Goal: Information Seeking & Learning: Learn about a topic

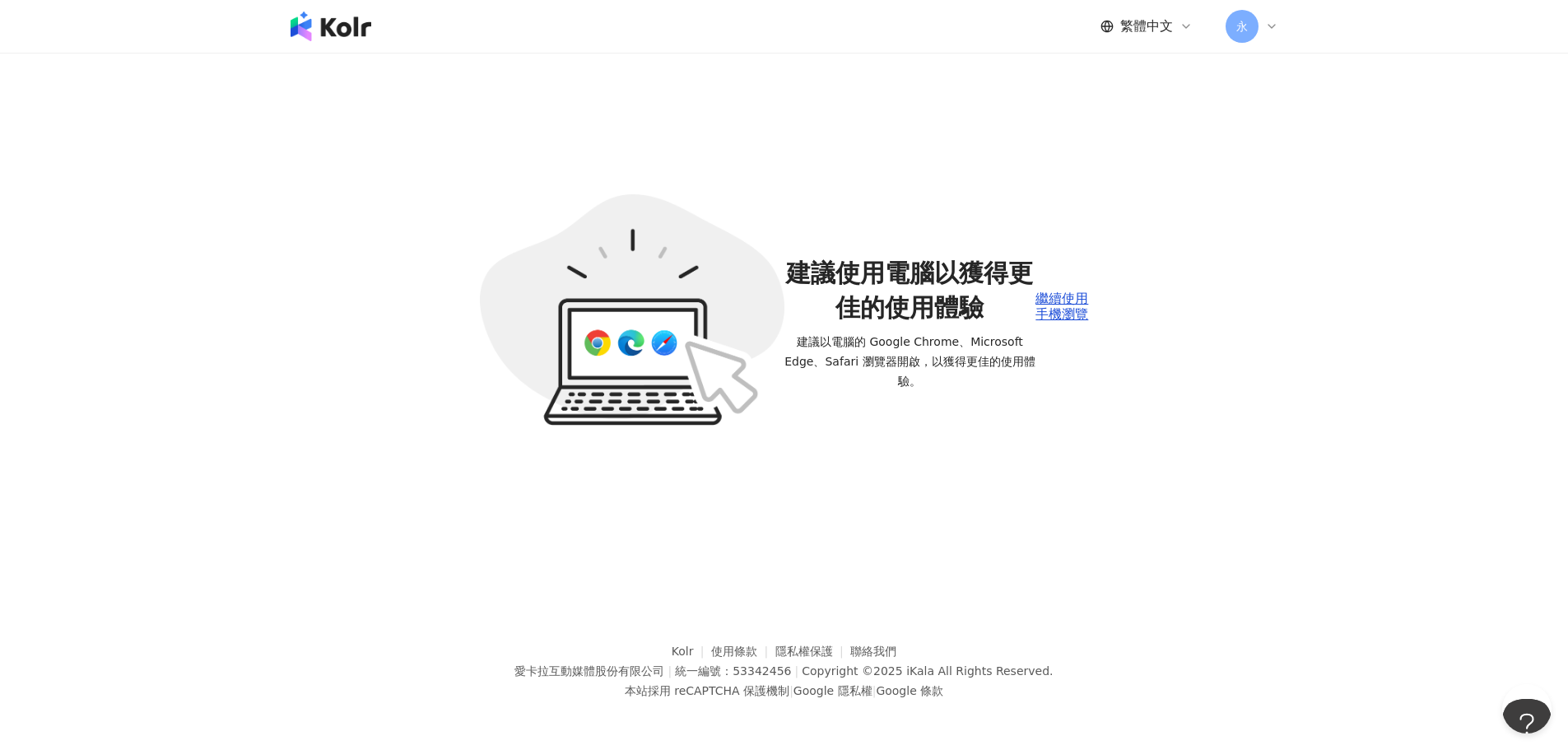
click at [870, 365] on span "建議以電腦的 Google Chrome、Microsoft Edge、Safari 瀏覽器開啟，以獲得更佳的使用體驗。" at bounding box center [909, 361] width 252 height 59
click at [339, 31] on img at bounding box center [330, 26] width 80 height 29
click at [316, 32] on img at bounding box center [330, 26] width 80 height 29
click at [1041, 301] on div "繼續使用手機瀏覽" at bounding box center [1061, 306] width 53 height 30
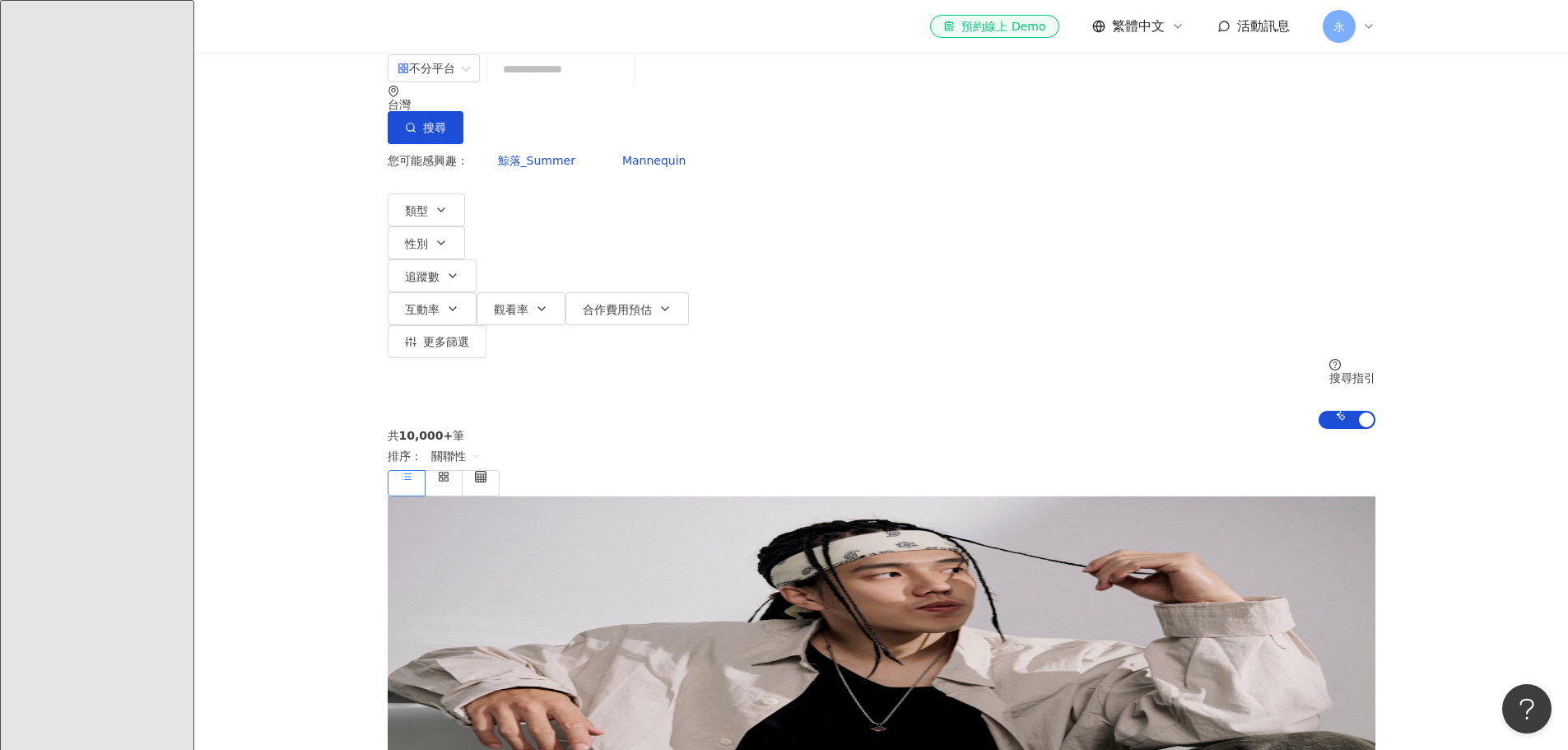
click at [583, 84] on input "search" at bounding box center [561, 70] width 133 height 31
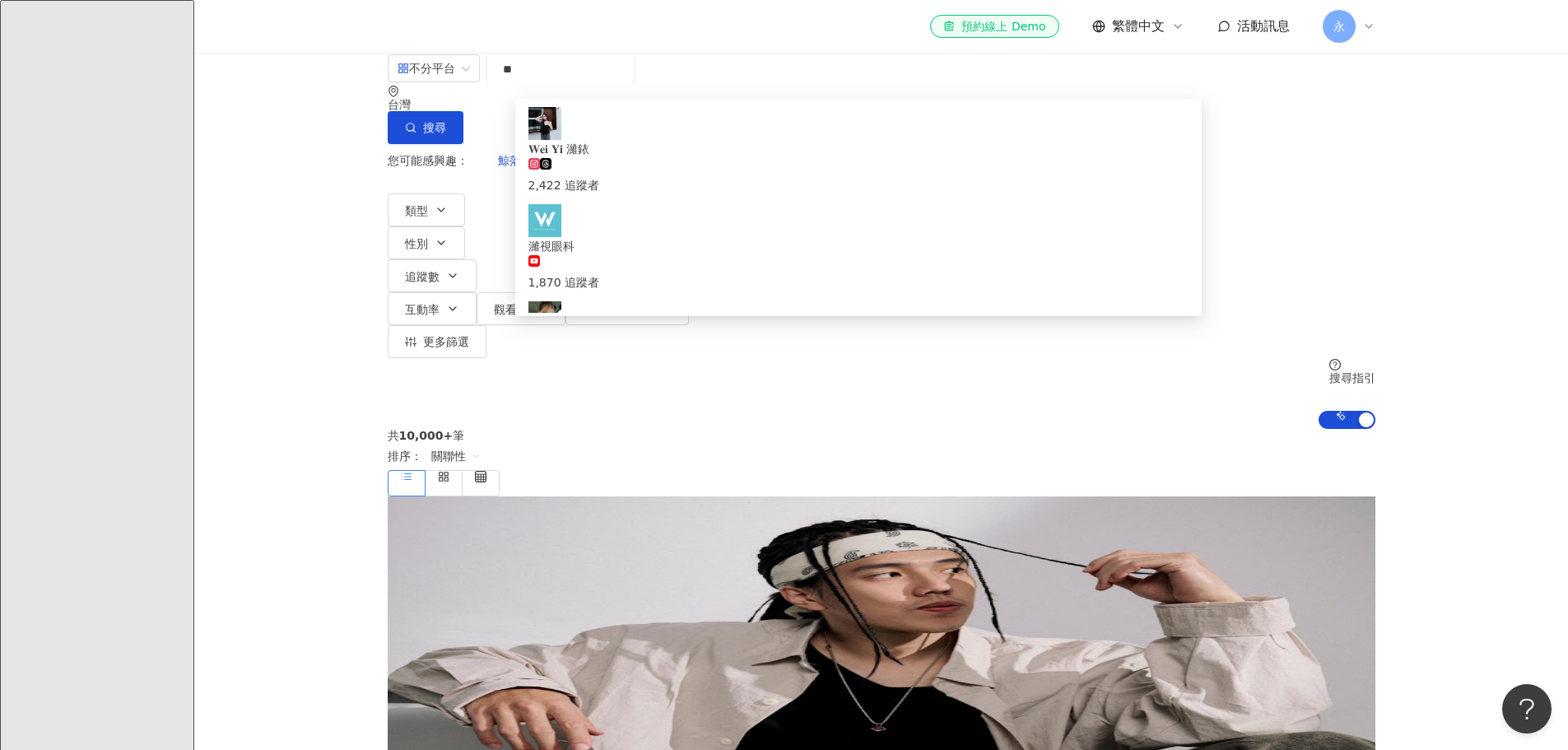
type input "**"
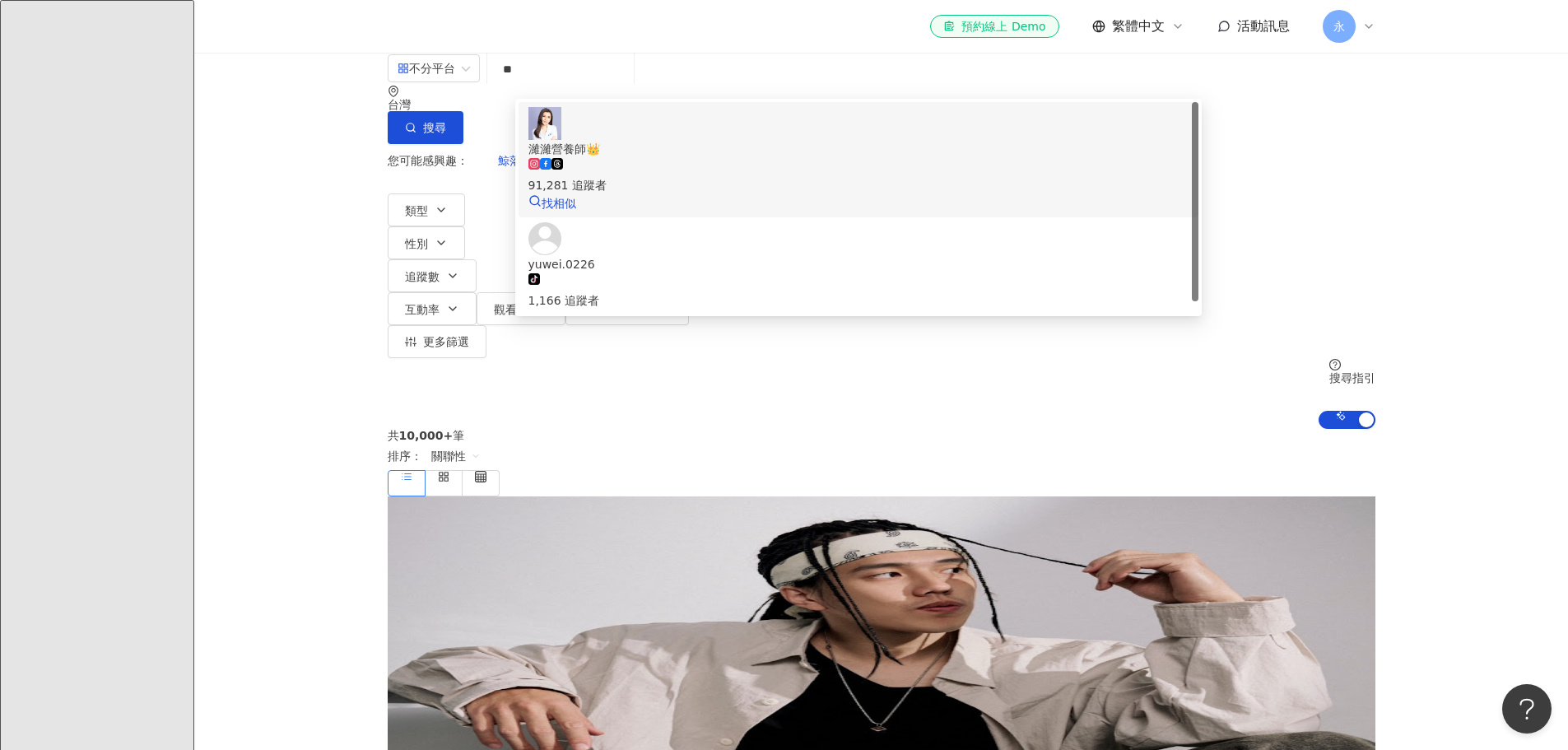
click at [671, 129] on div "濰濰營養師👑 91,281 追蹤者 找相似" at bounding box center [858, 159] width 660 height 105
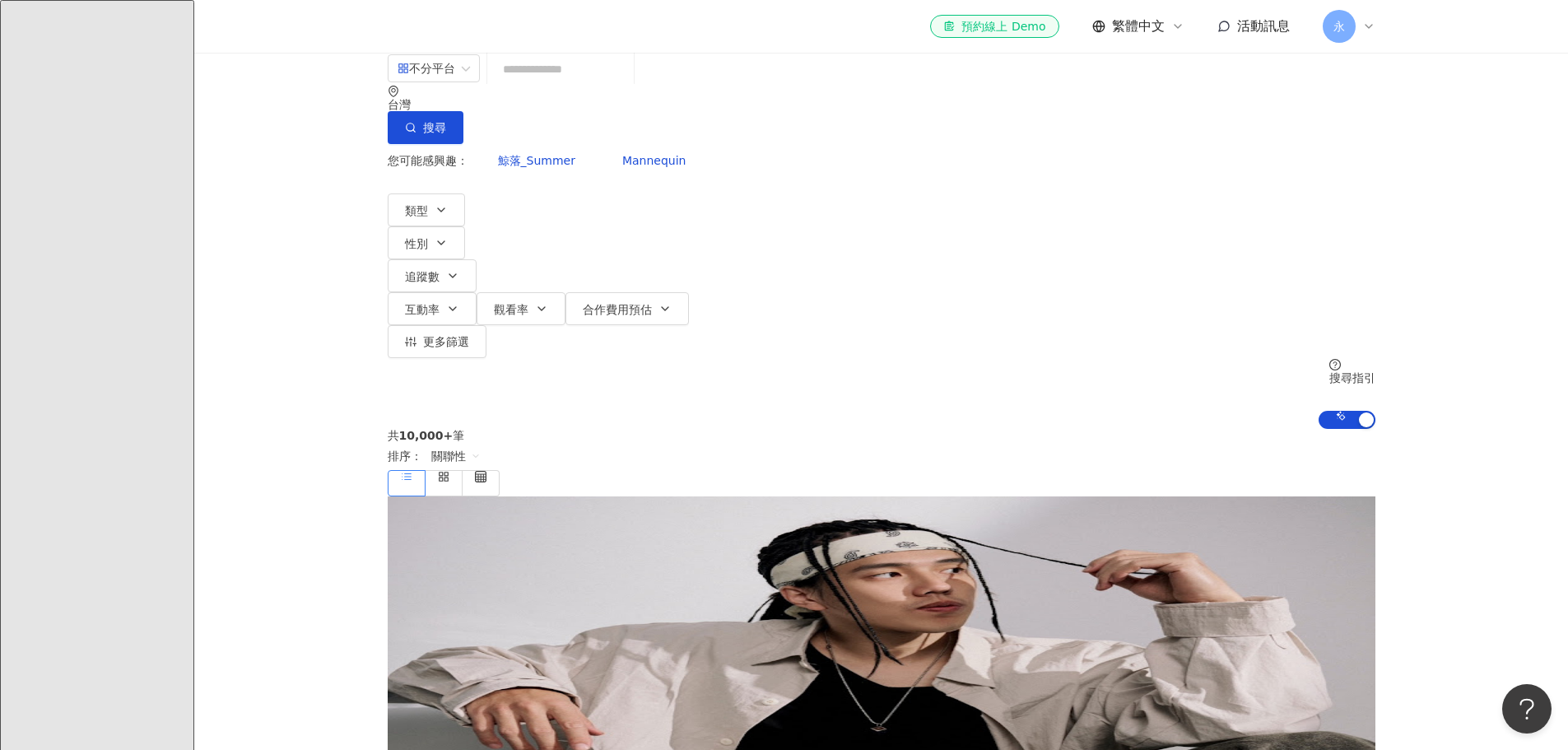
click at [532, 84] on input "search" at bounding box center [561, 70] width 133 height 31
click at [558, 84] on input "search" at bounding box center [561, 70] width 133 height 31
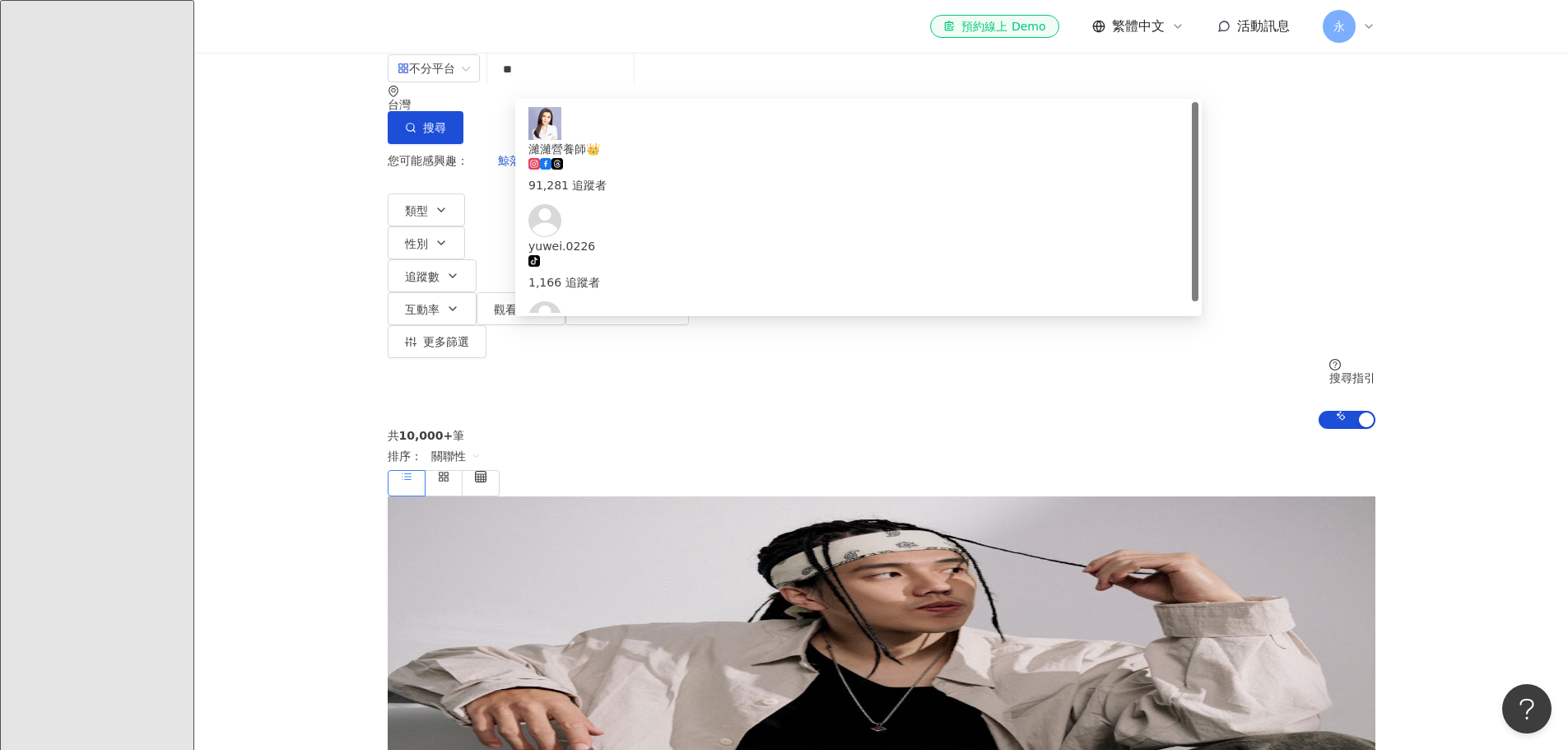
type input "*"
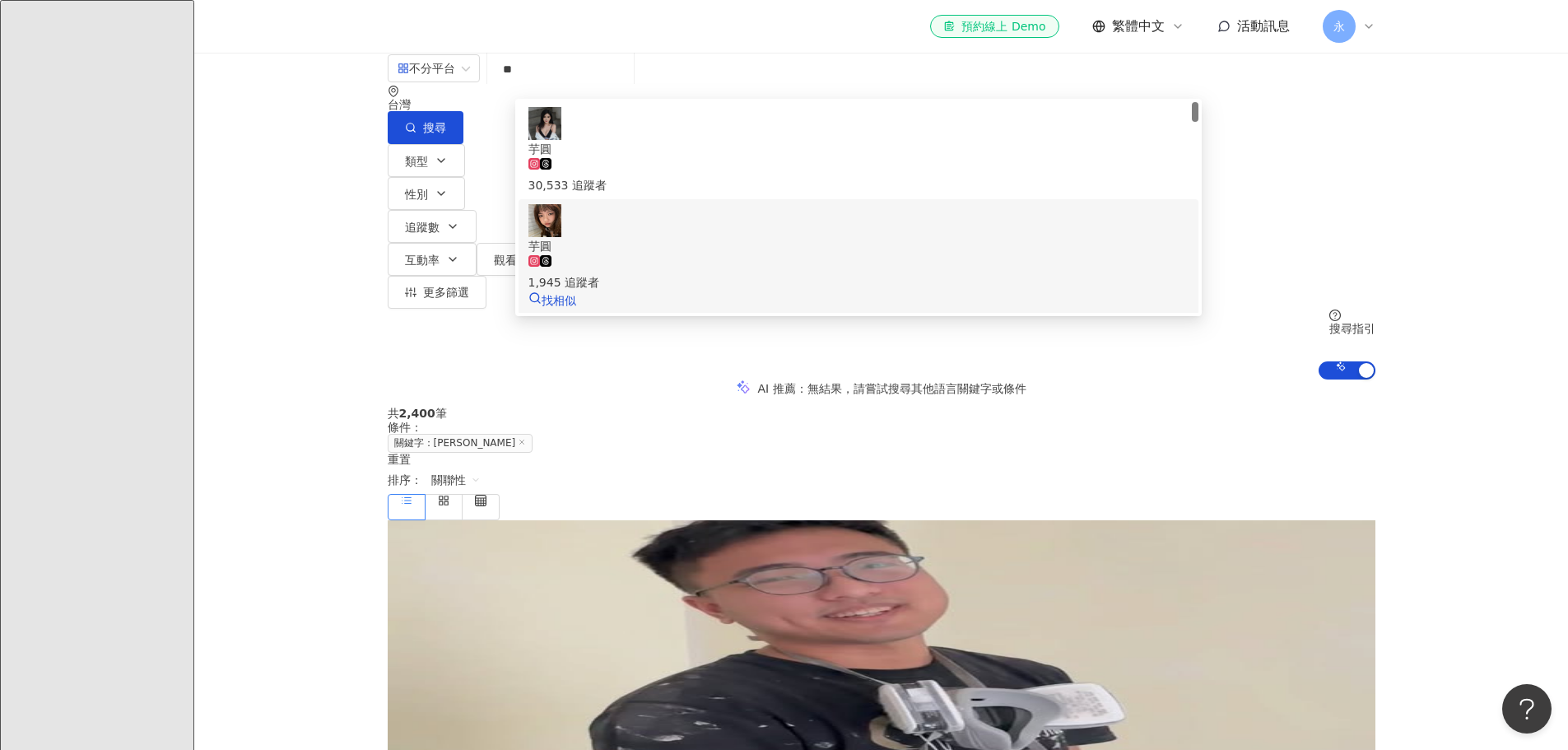
scroll to position [165, 0]
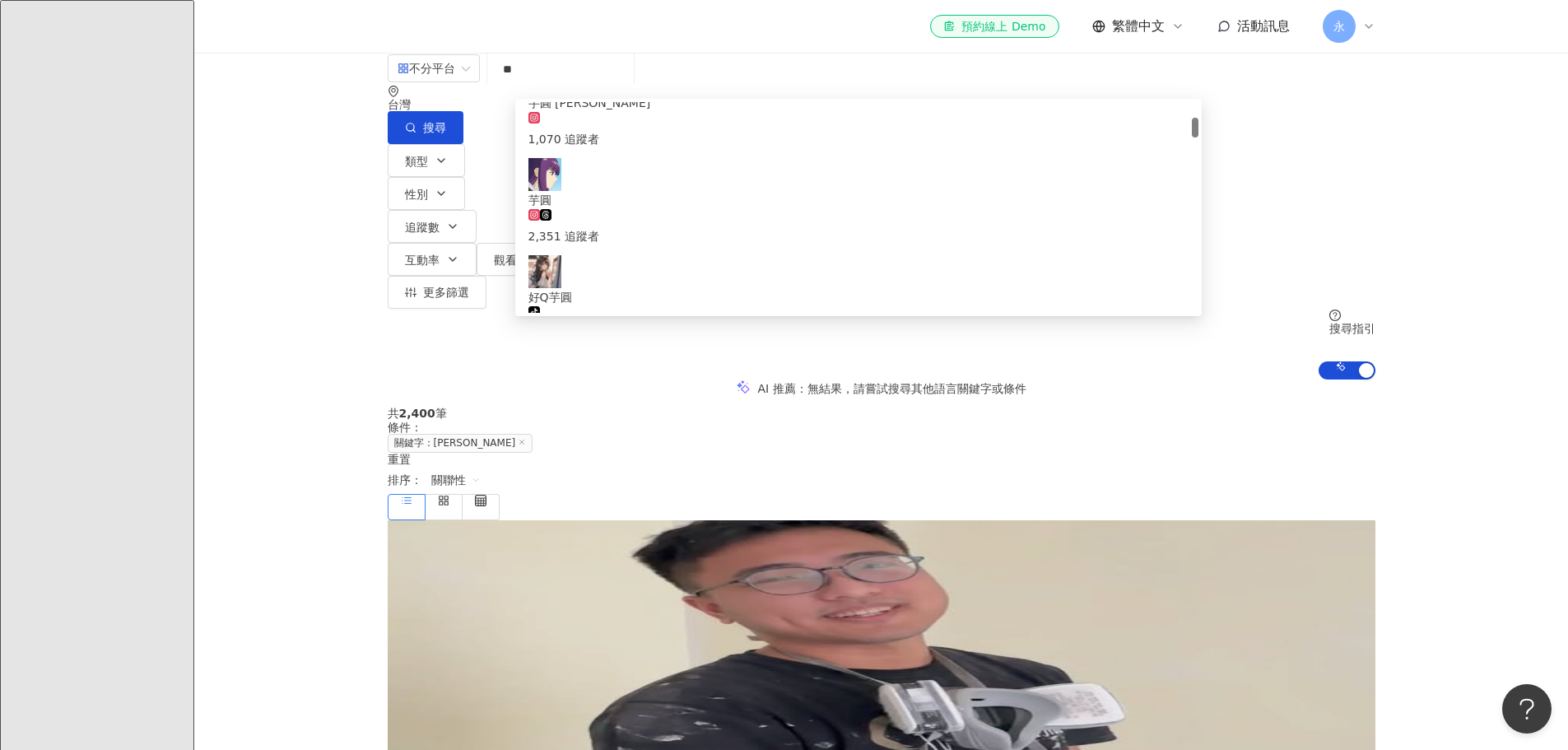
click at [320, 379] on div "AI 推薦 ： 無結果，請嘗試搜尋其他語言關鍵字或條件" at bounding box center [881, 388] width 1374 height 18
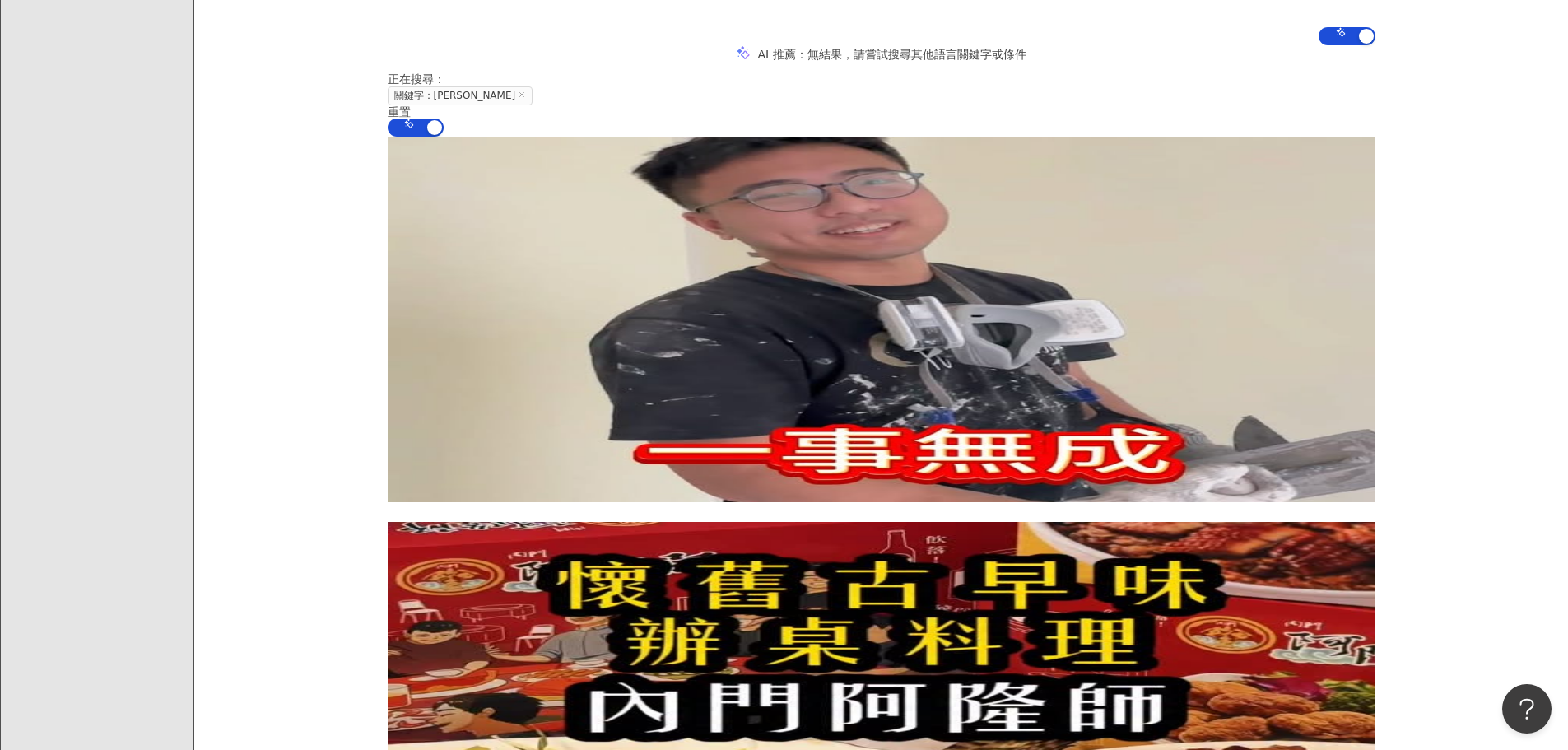
scroll to position [0, 0]
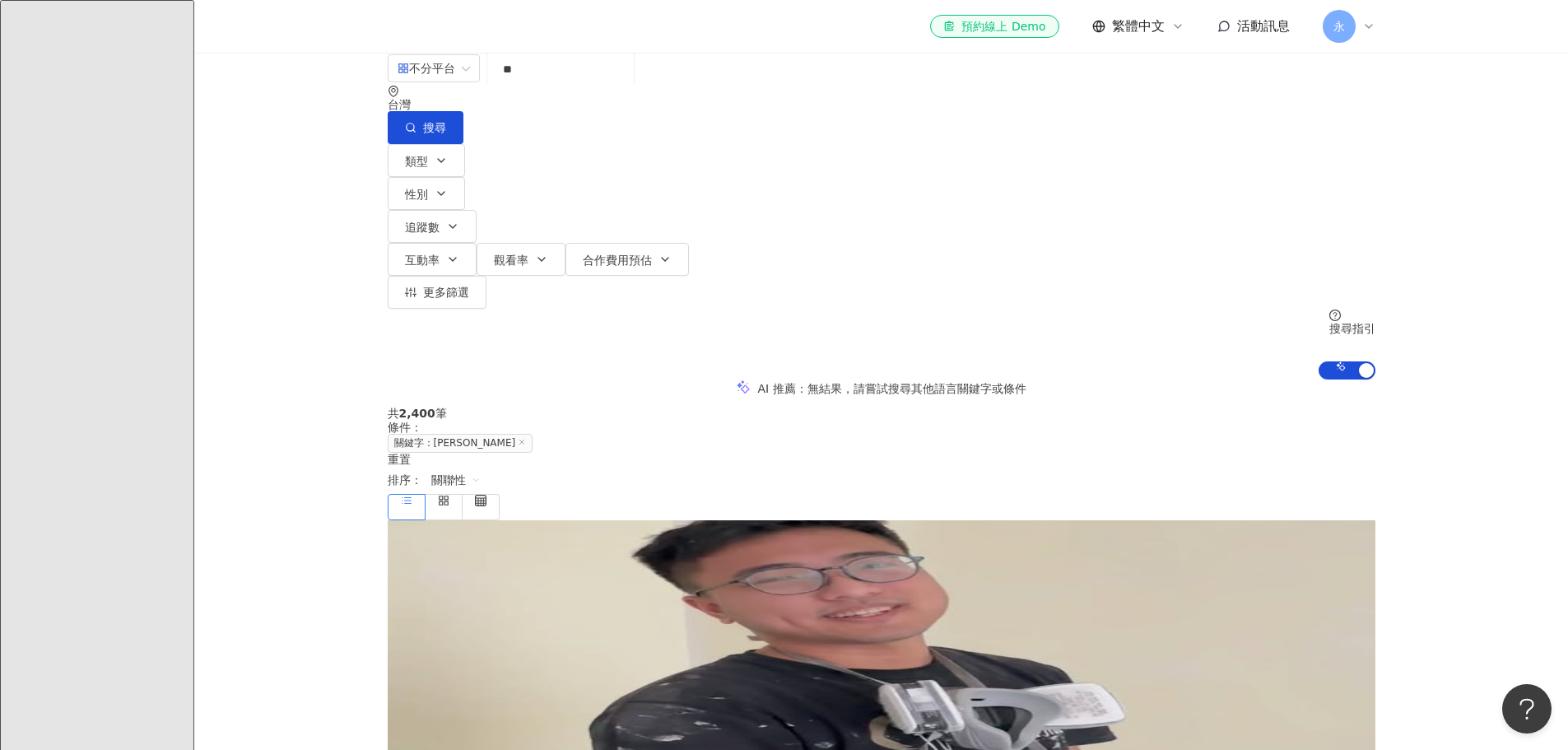
drag, startPoint x: 509, startPoint y: 81, endPoint x: 445, endPoint y: 70, distance: 64.9
click at [445, 70] on div "不分平台 ** 台灣 搜尋 d1877cd5-ac56-40f1-a4fd-ddcc7a33e56c 5aae9439-8098-4cc0-87eb-55e0…" at bounding box center [881, 217] width 1374 height 326
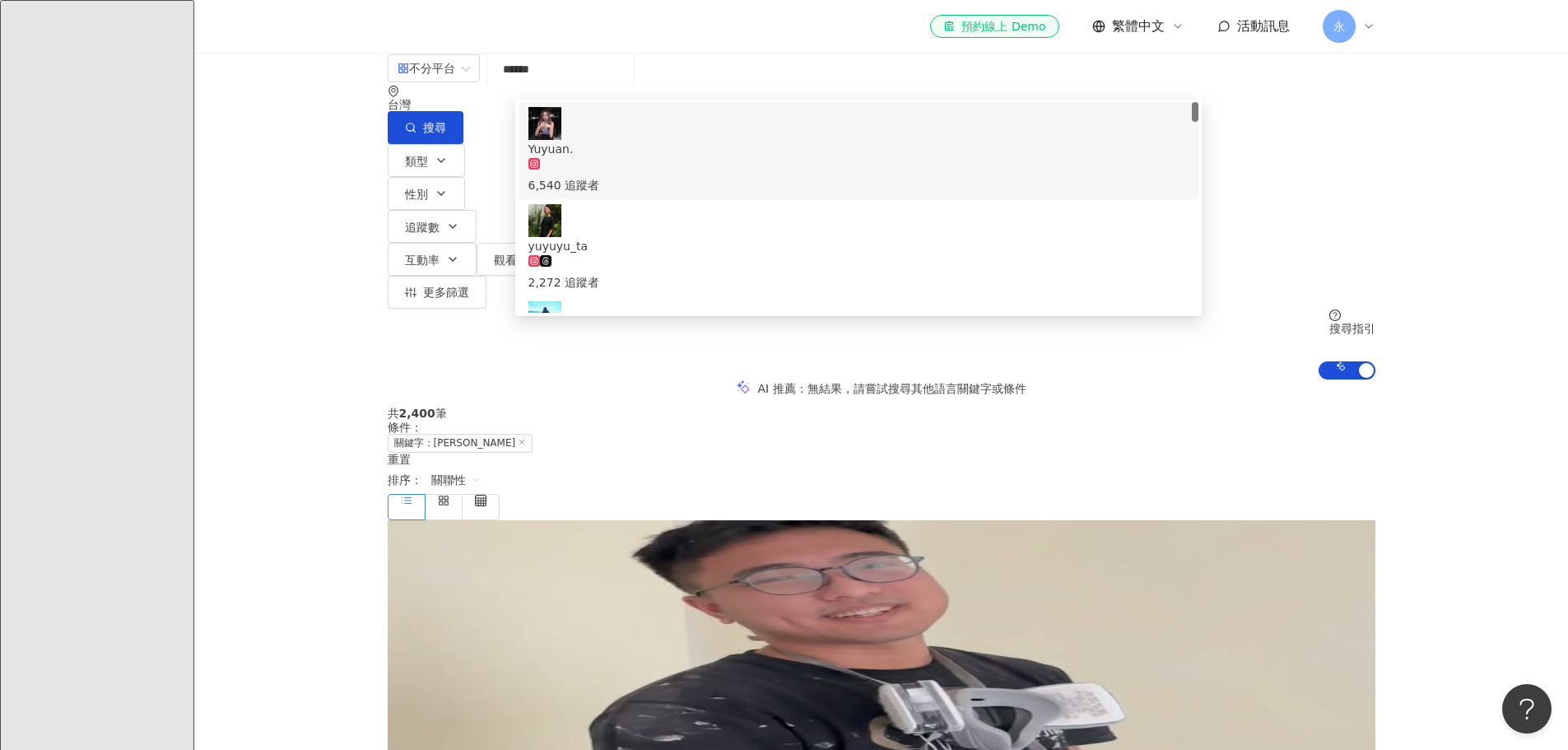
click at [627, 84] on input "******" at bounding box center [561, 70] width 133 height 31
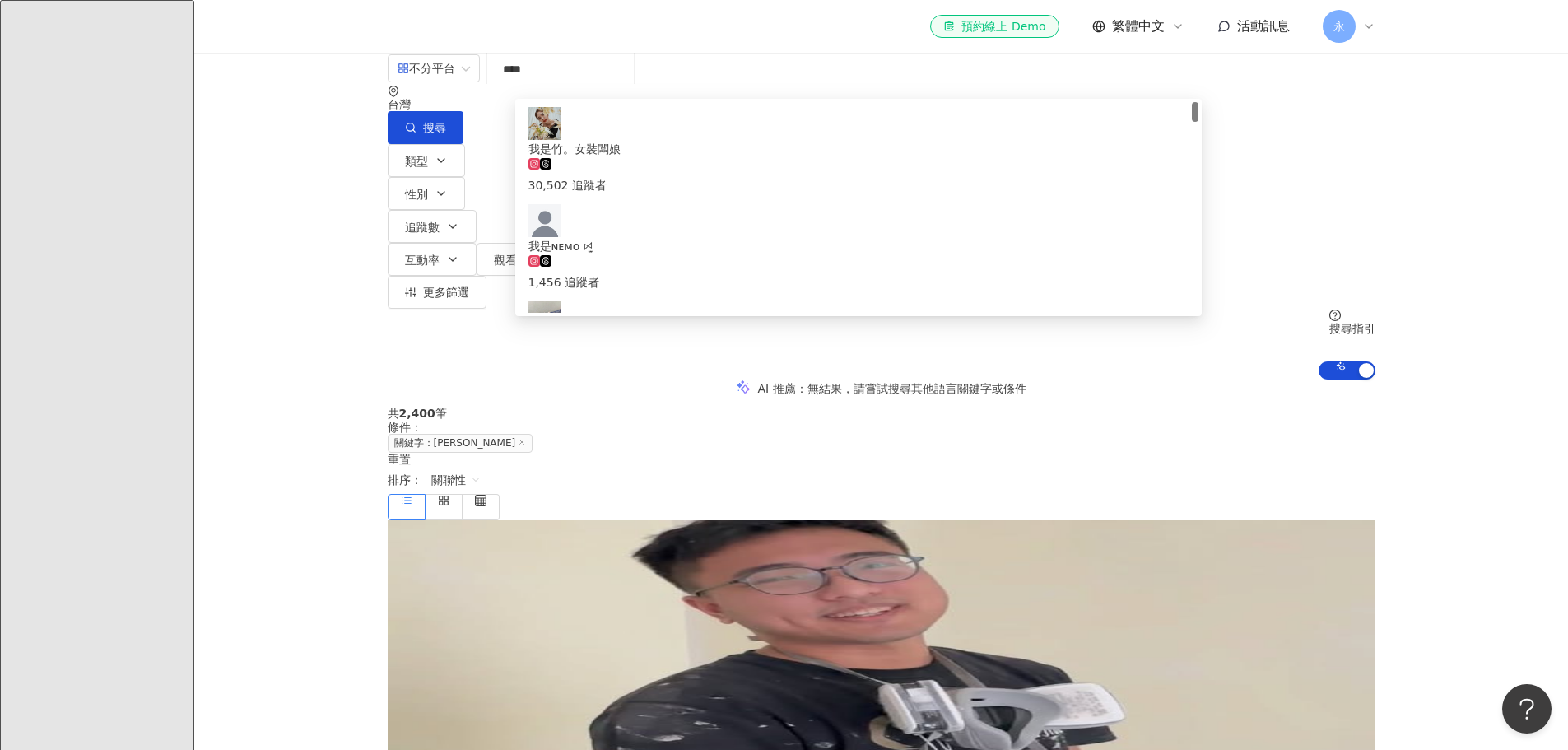
type input "****"
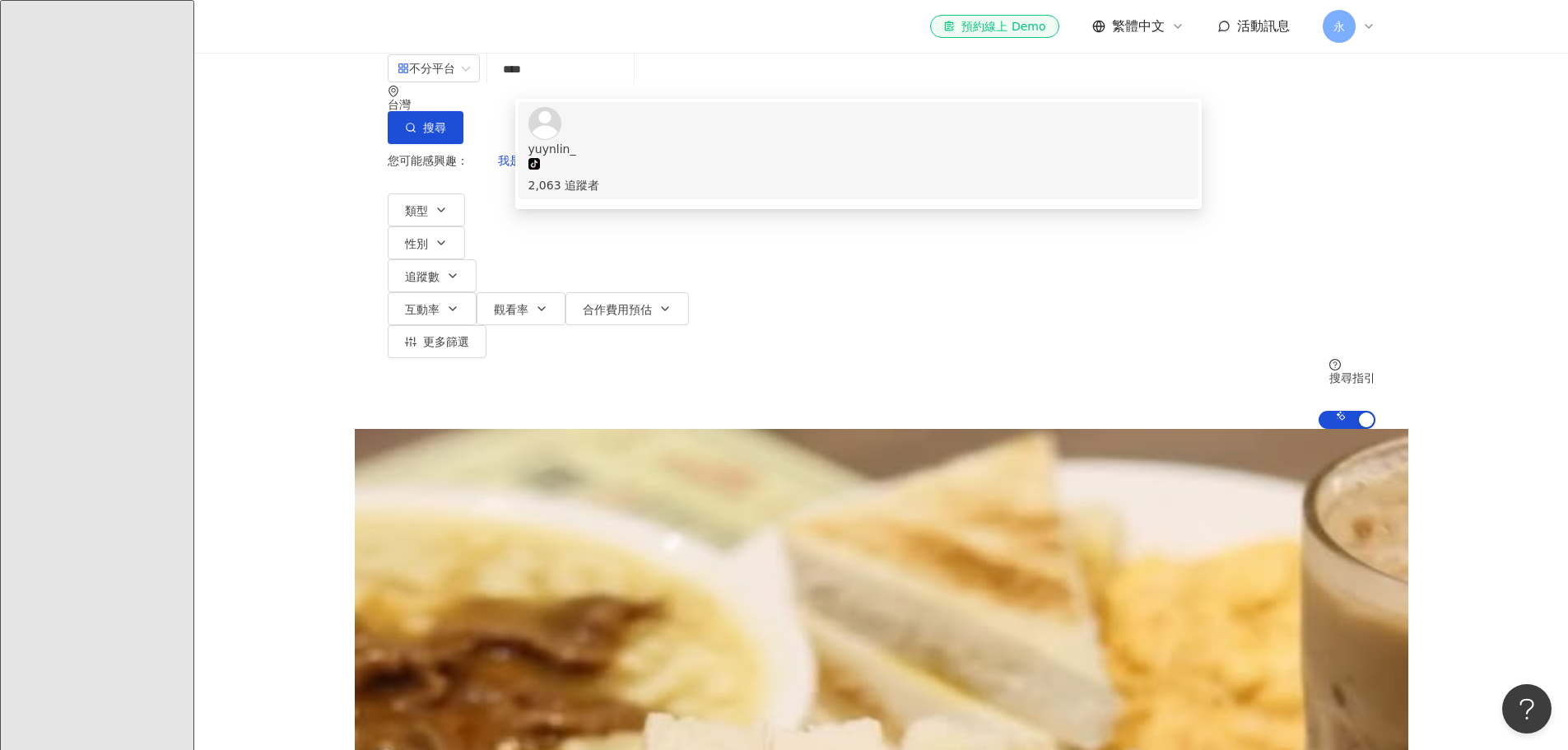
click at [606, 158] on div "tiktok-icon 2,063 追蹤者" at bounding box center [858, 175] width 660 height 36
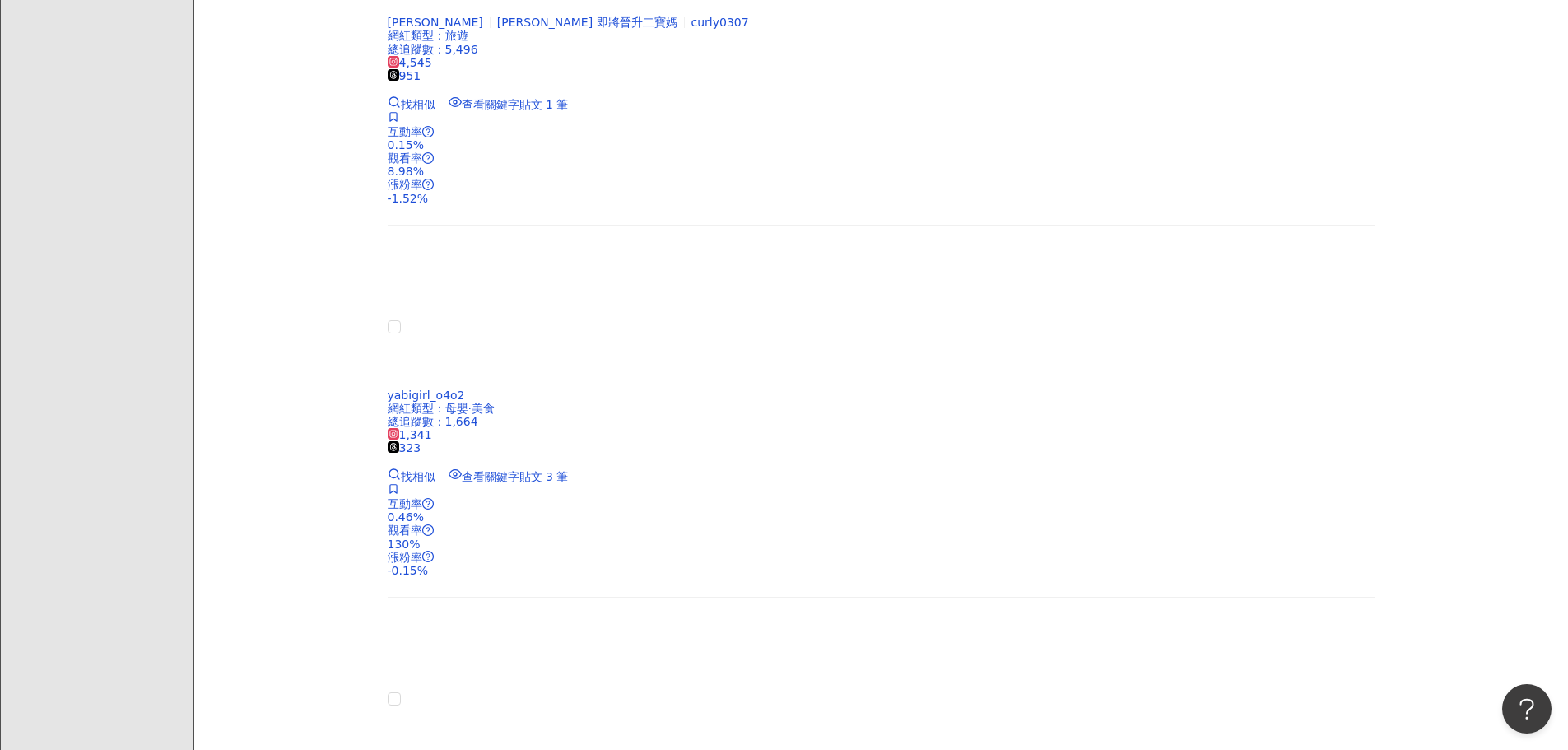
scroll to position [1728, 0]
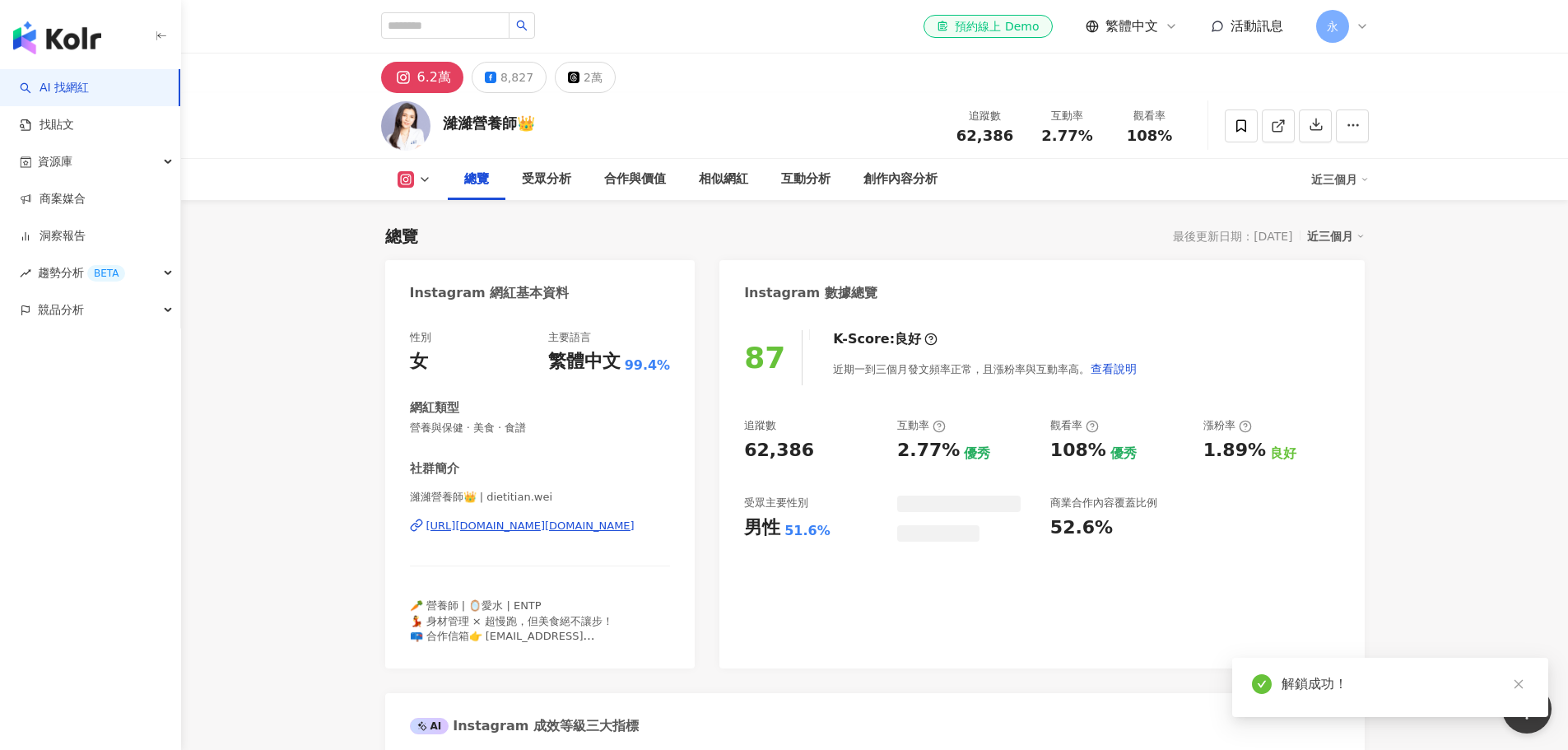
click at [1519, 675] on link at bounding box center [1517, 684] width 21 height 21
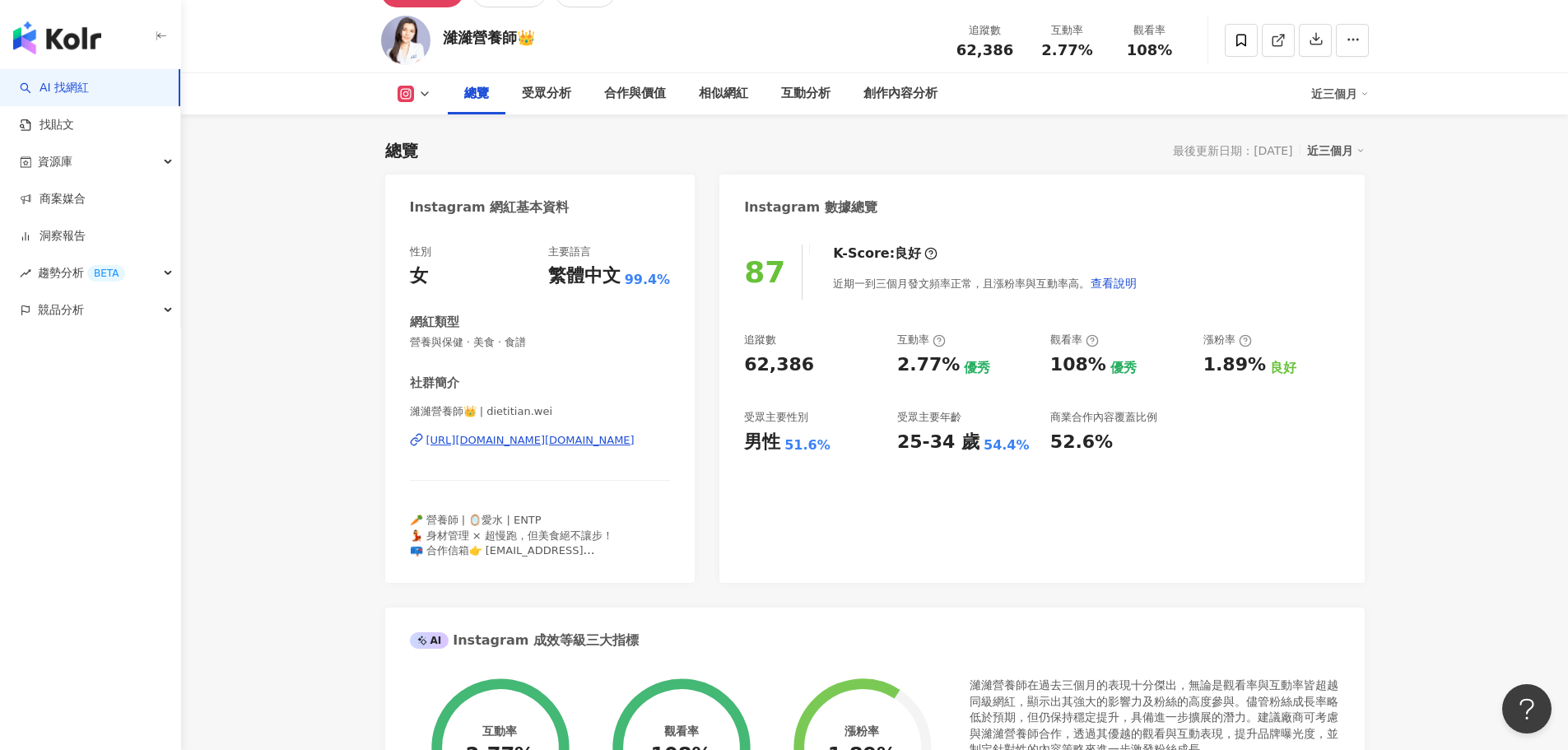
scroll to position [82, 0]
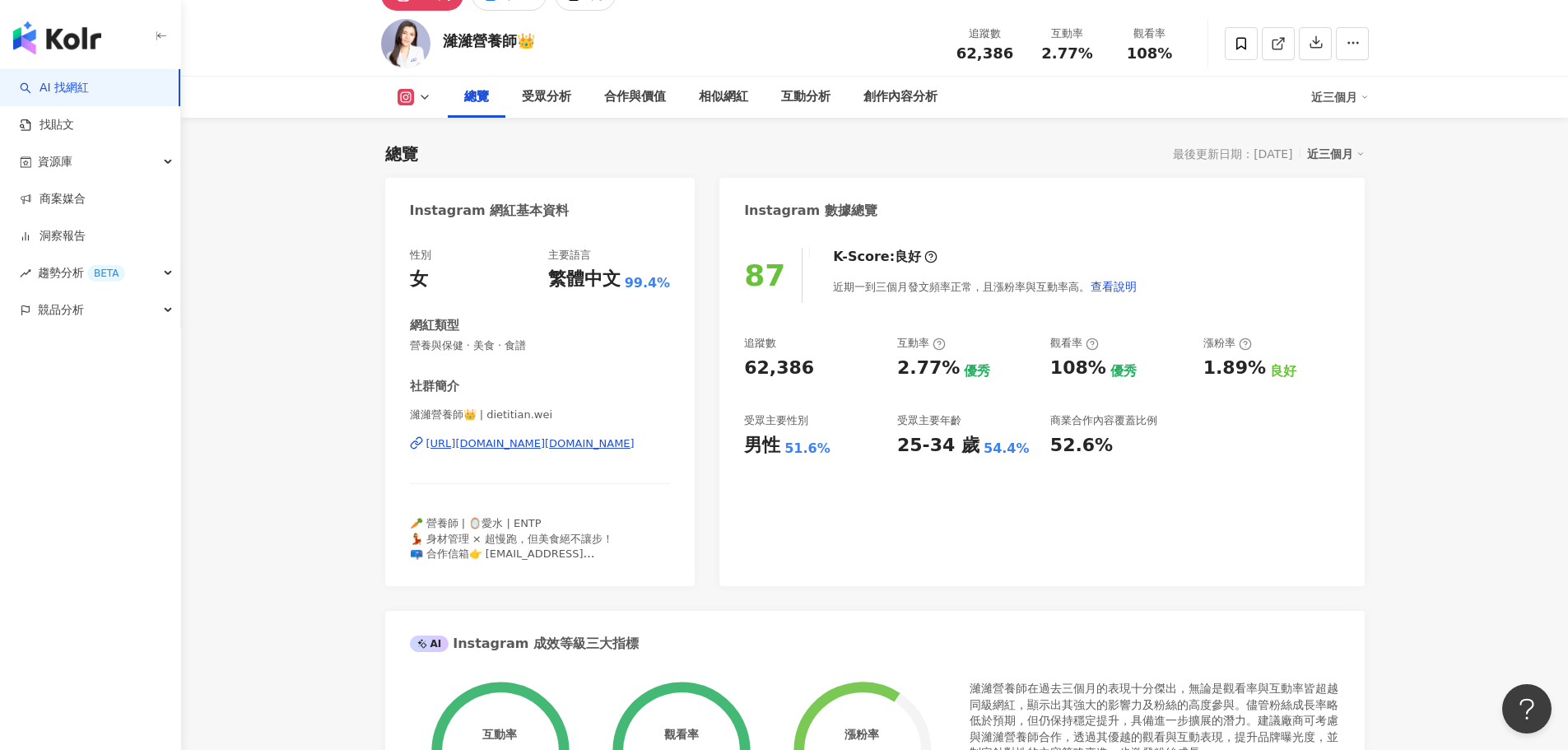
click at [1297, 367] on div "1.89% 良好" at bounding box center [1271, 369] width 136 height 25
click at [1122, 517] on div "87 K-Score : 良好 近期一到三個月發文頻率正常，且漲粉率與互動率高。 查看說明 追蹤數 62,386 互動率 2.77% 優秀 觀看率 108% …" at bounding box center [1042, 409] width 645 height 355
drag, startPoint x: 747, startPoint y: 445, endPoint x: 777, endPoint y: 449, distance: 30.3
click at [777, 449] on div "男性" at bounding box center [761, 446] width 36 height 25
click at [819, 477] on div "87 K-Score : 良好 近期一到三個月發文頻率正常，且漲粉率與互動率高。 查看說明 追蹤數 62,386 互動率 2.77% 優秀 觀看率 108% …" at bounding box center [1042, 409] width 645 height 355
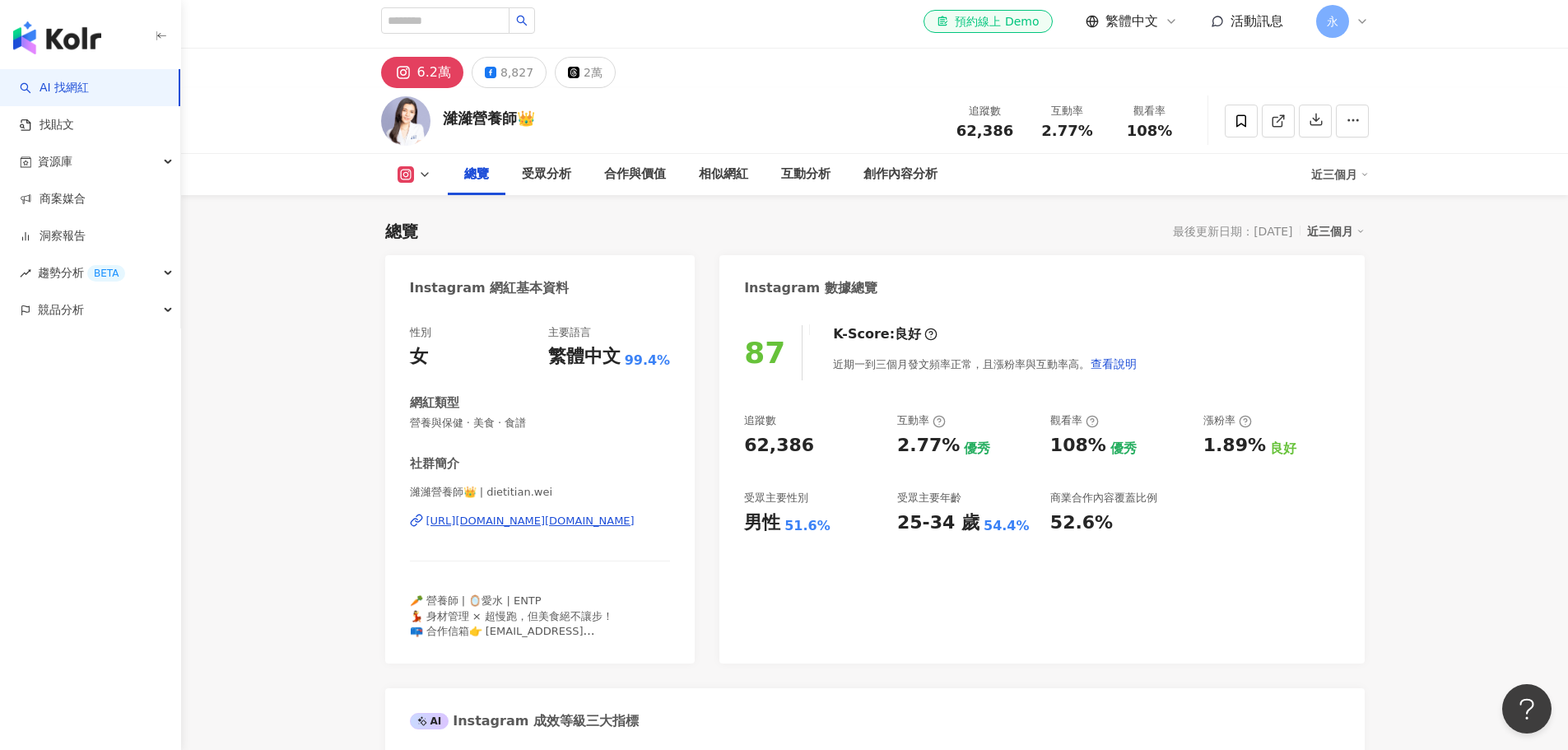
scroll to position [0, 0]
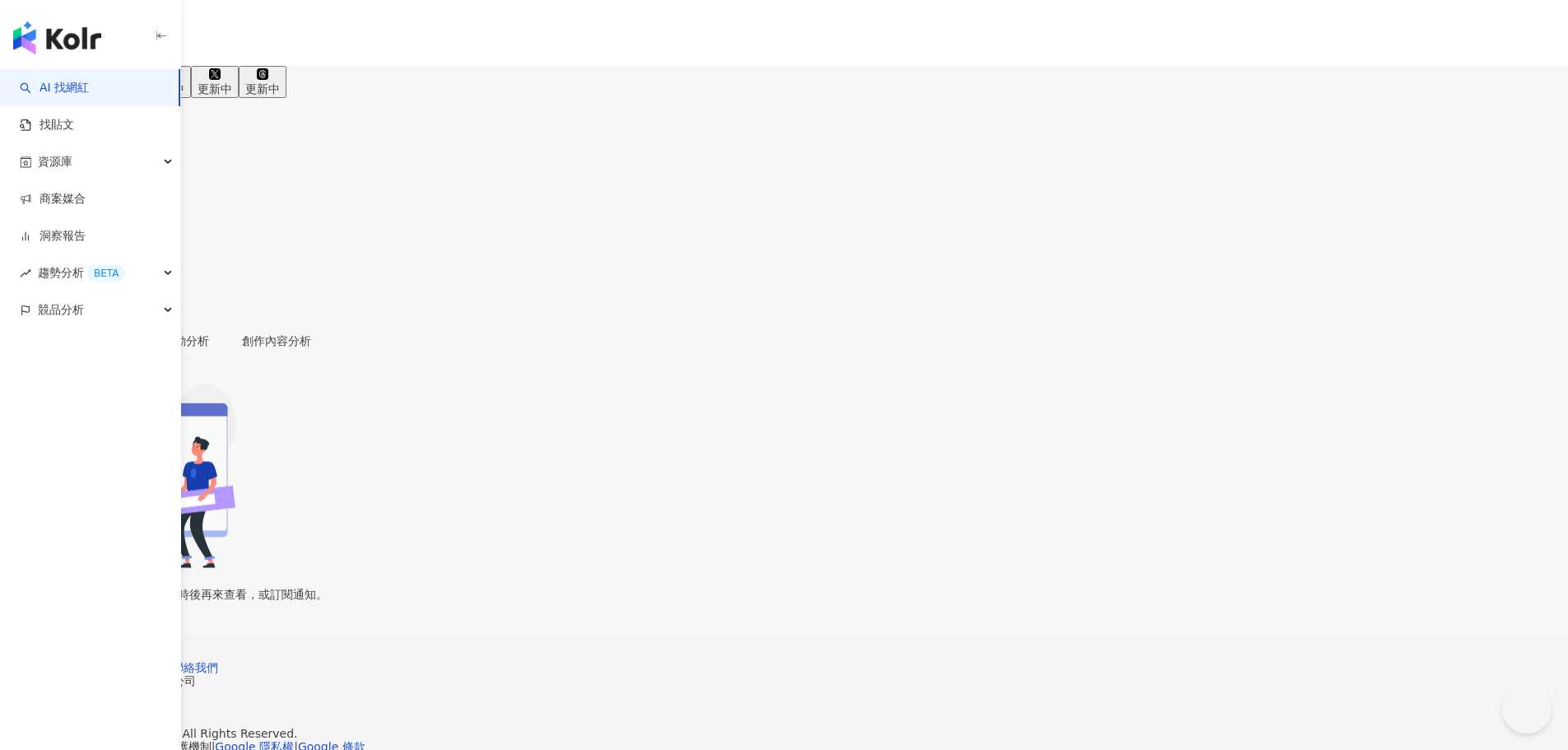
click at [128, 90] on input "search" at bounding box center [64, 103] width 128 height 26
paste input "**********"
type input "**********"
click at [349, 101] on div "678,744 追蹤者" at bounding box center [197, 119] width 303 height 36
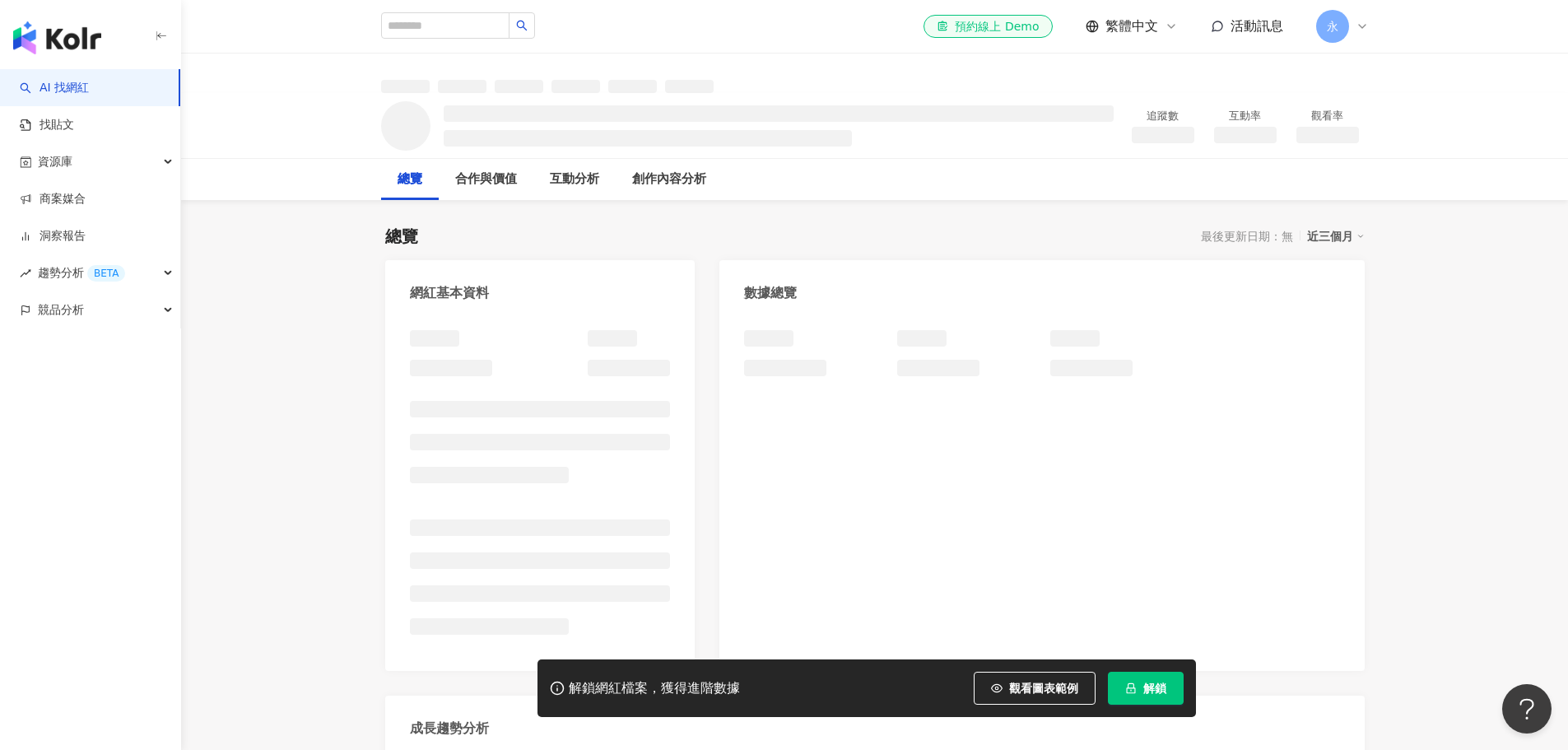
click at [1155, 683] on span "解鎖" at bounding box center [1154, 687] width 24 height 13
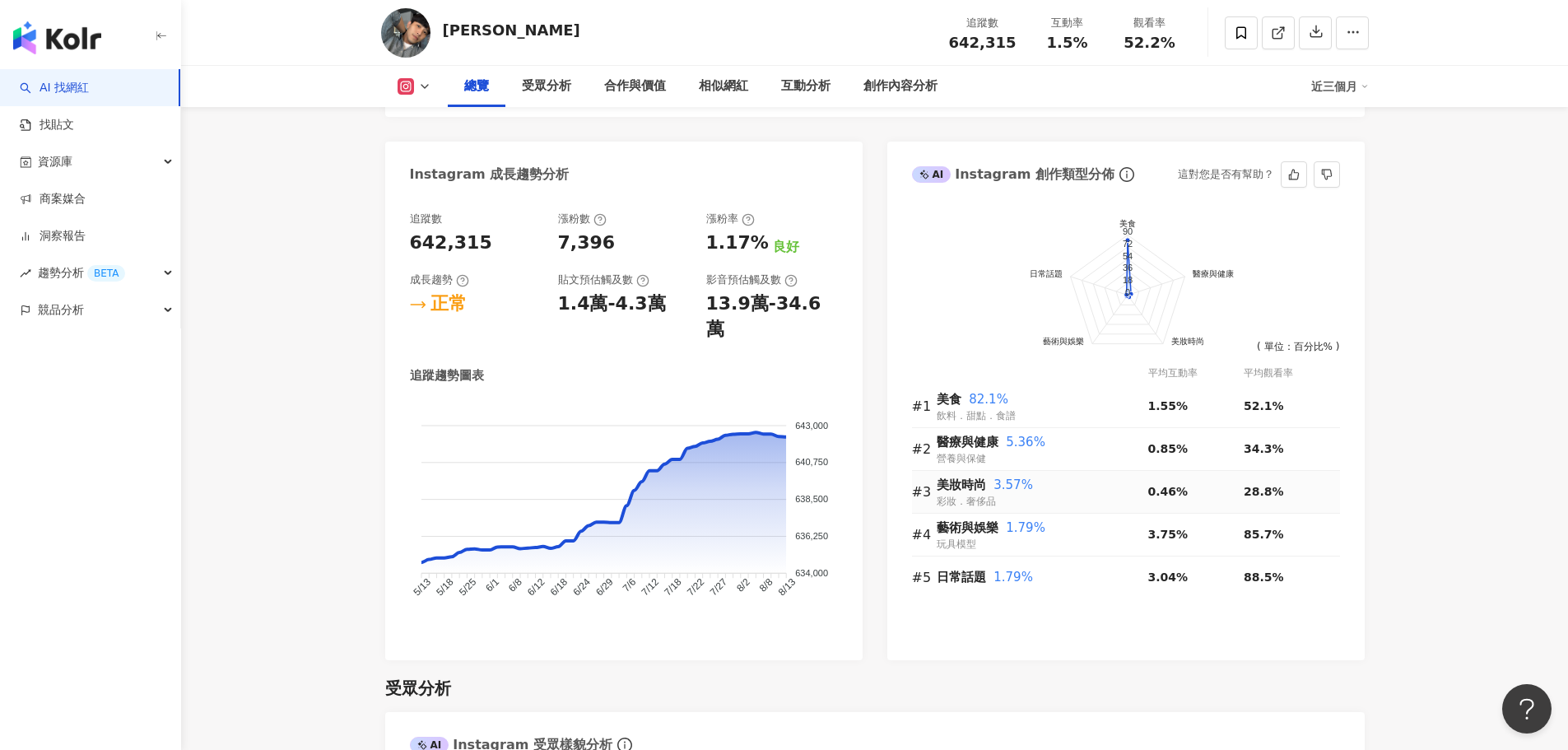
scroll to position [824, 0]
